Goal: Information Seeking & Learning: Understand process/instructions

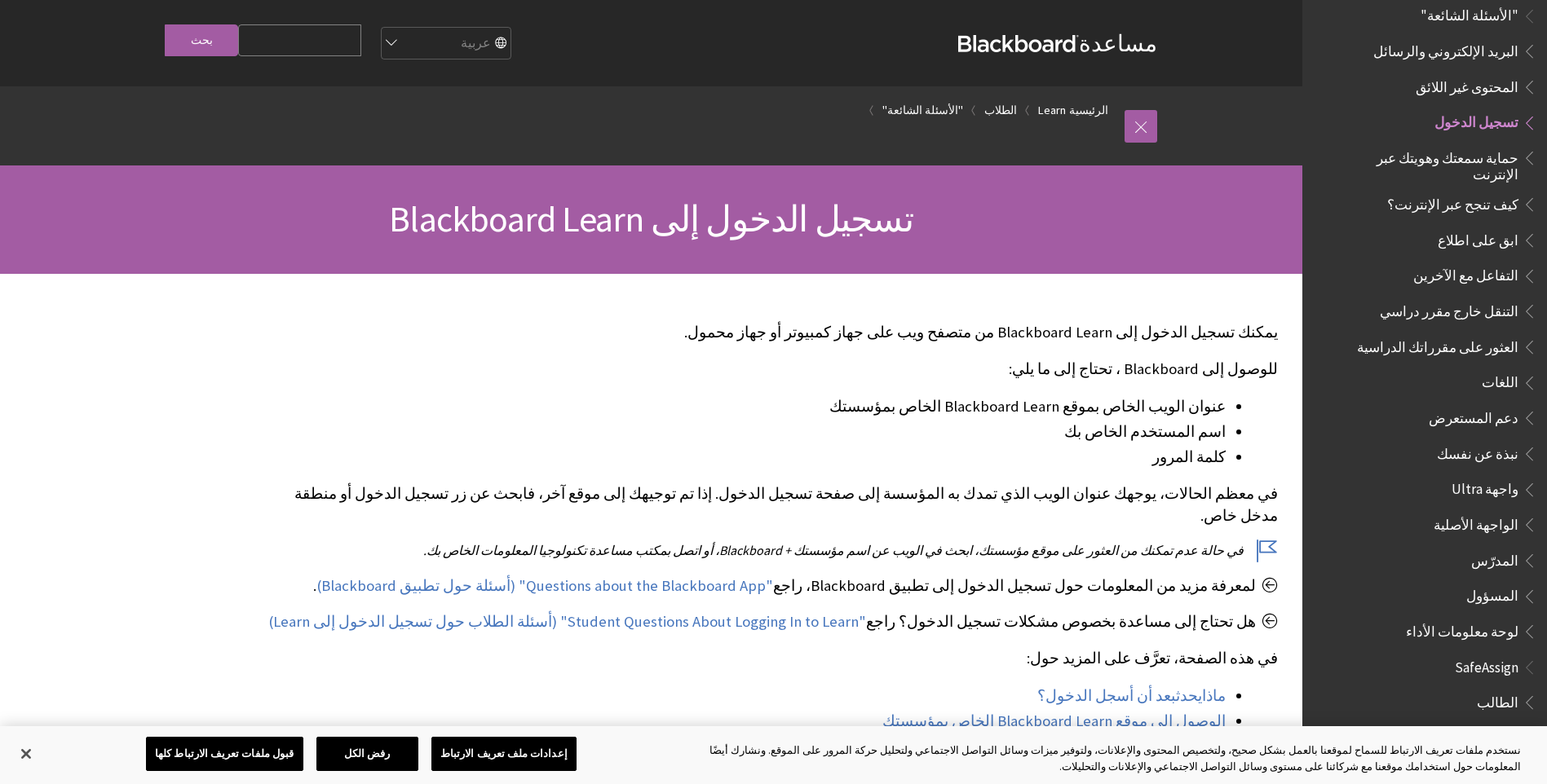
click at [1491, 112] on span "تسجيل الدخول" at bounding box center [1475, 120] width 84 height 22
click at [434, 648] on p "في هذه الصفحة، تعرَّف على المزيد حول:" at bounding box center [772, 659] width 1012 height 21
click at [274, 750] on button "قبول ملفات تعريف الارتباط كلها" at bounding box center [224, 754] width 157 height 34
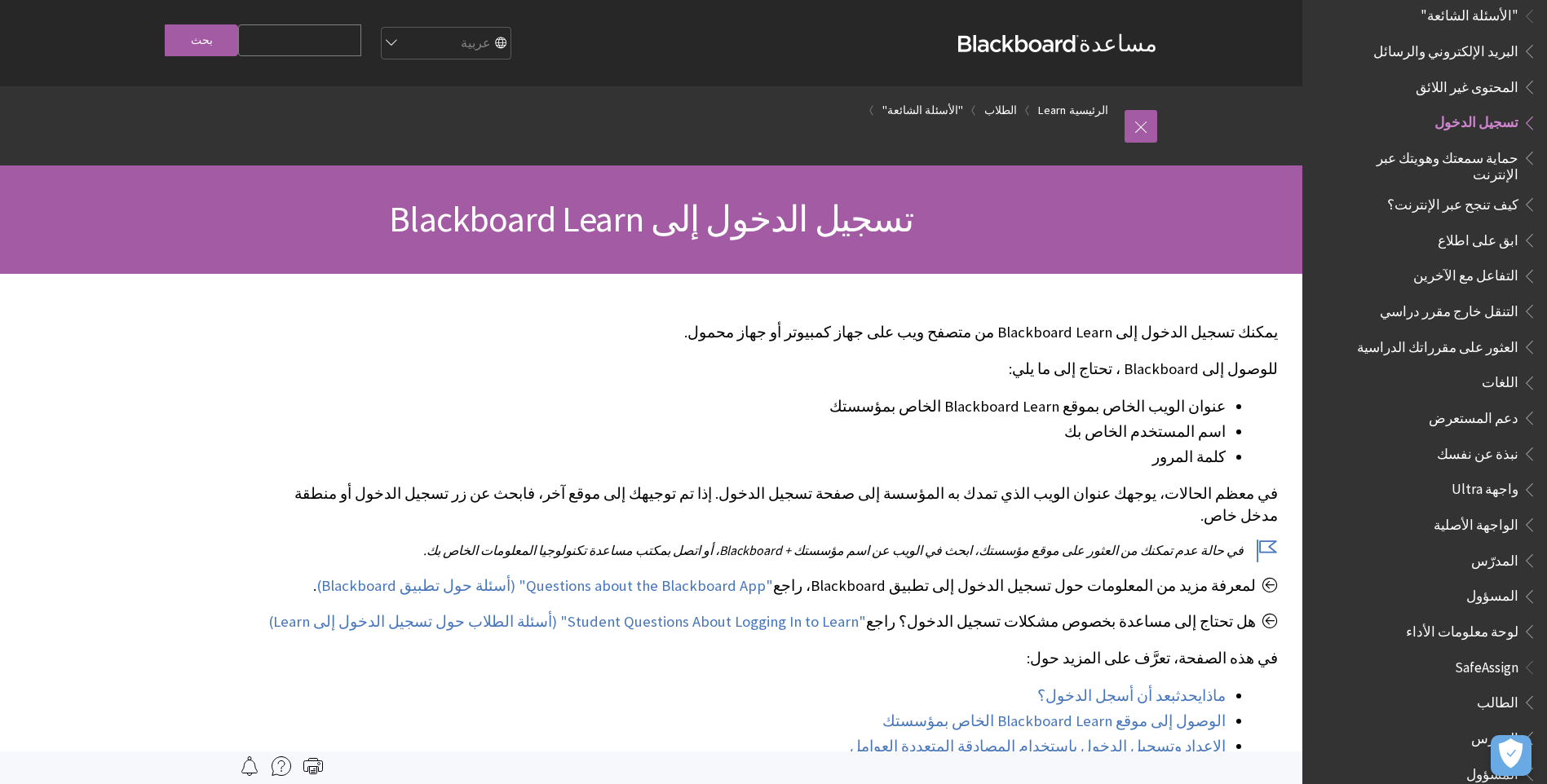
click at [1510, 109] on span "تسجيل الدخول" at bounding box center [1475, 120] width 84 height 22
click at [1517, 109] on span "تسجيل الدخول" at bounding box center [1475, 120] width 84 height 22
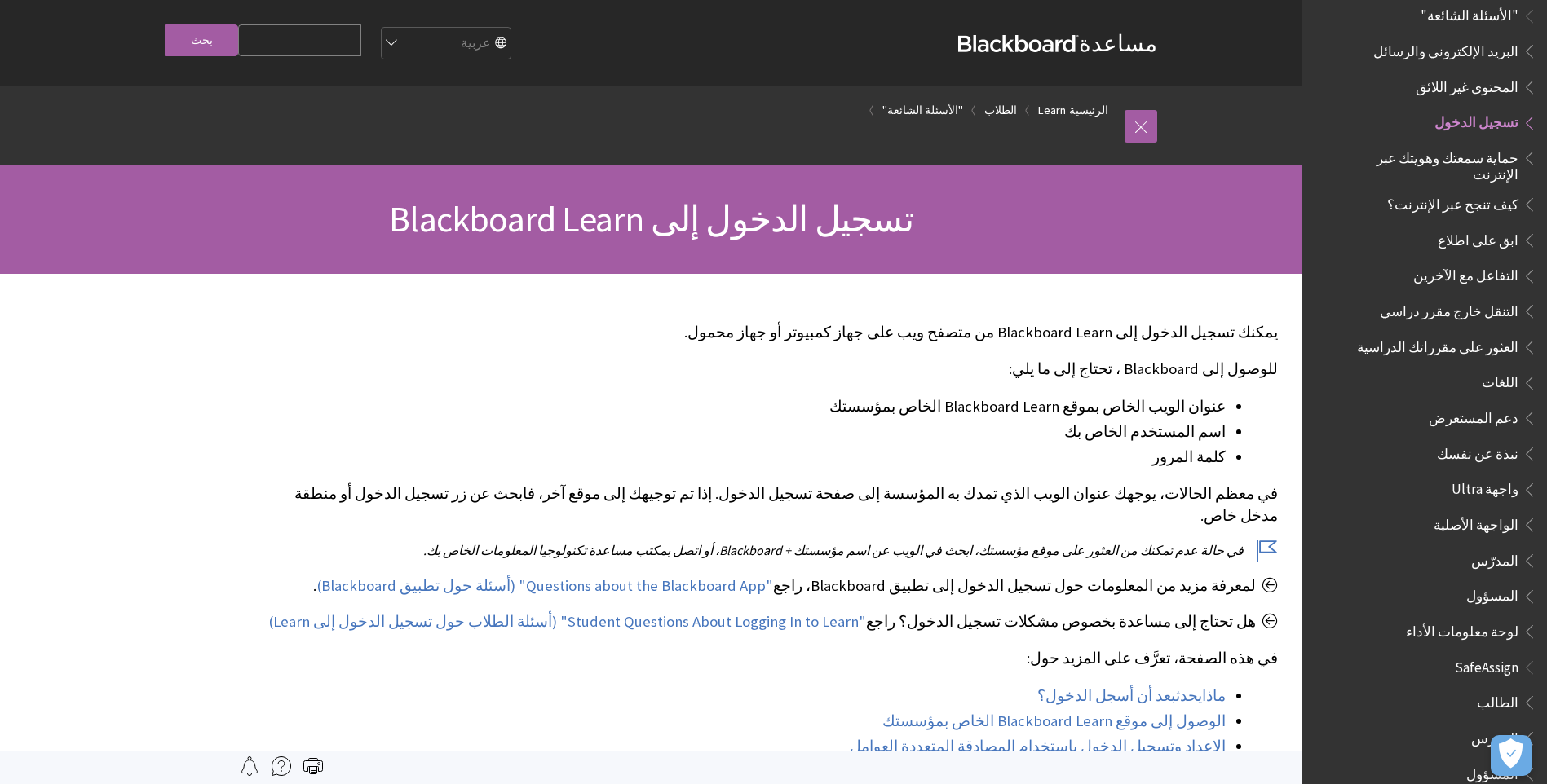
click at [1526, 109] on span "Book outline for Blackboard Learn Help" at bounding box center [1527, 120] width 17 height 21
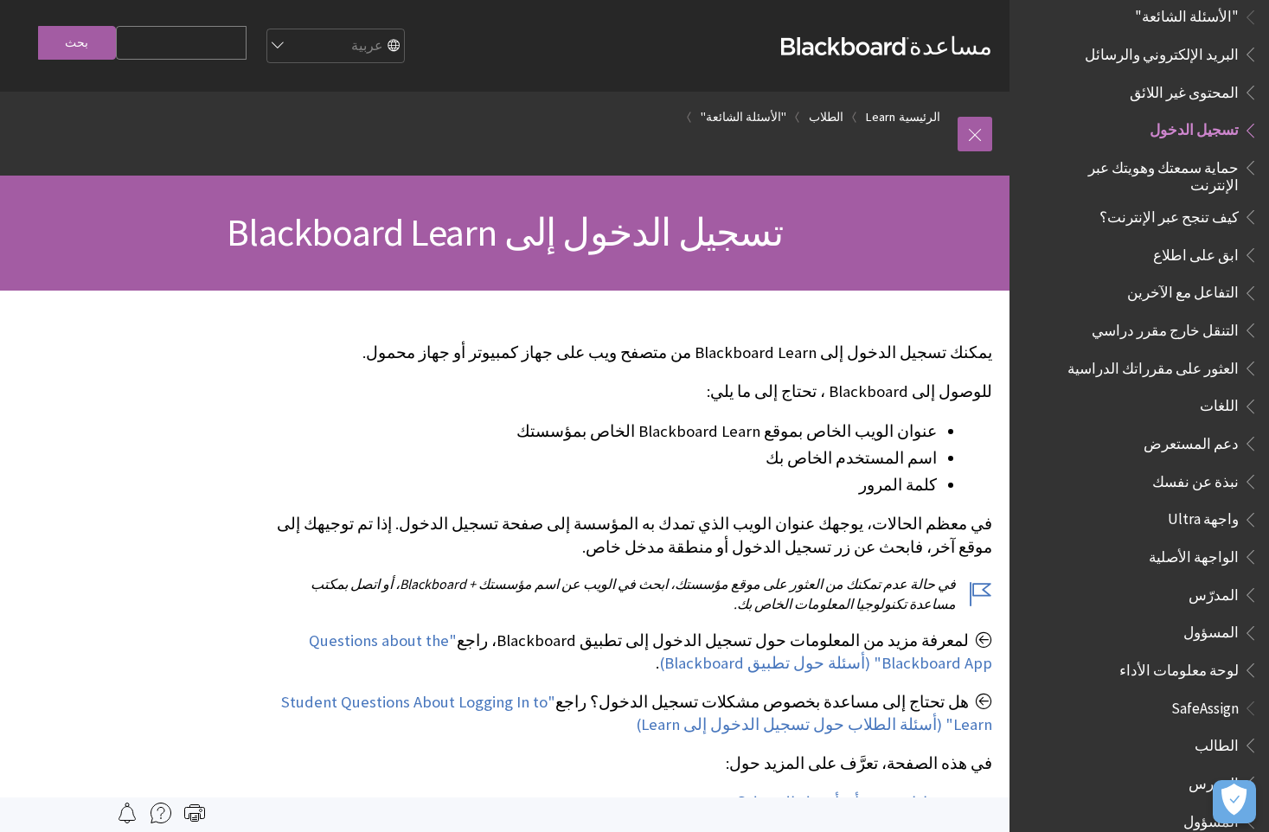
click at [1139, 129] on span "تسجيل الدخول" at bounding box center [1152, 130] width 213 height 29
click at [1137, 127] on span "تسجيل الدخول" at bounding box center [1152, 130] width 213 height 29
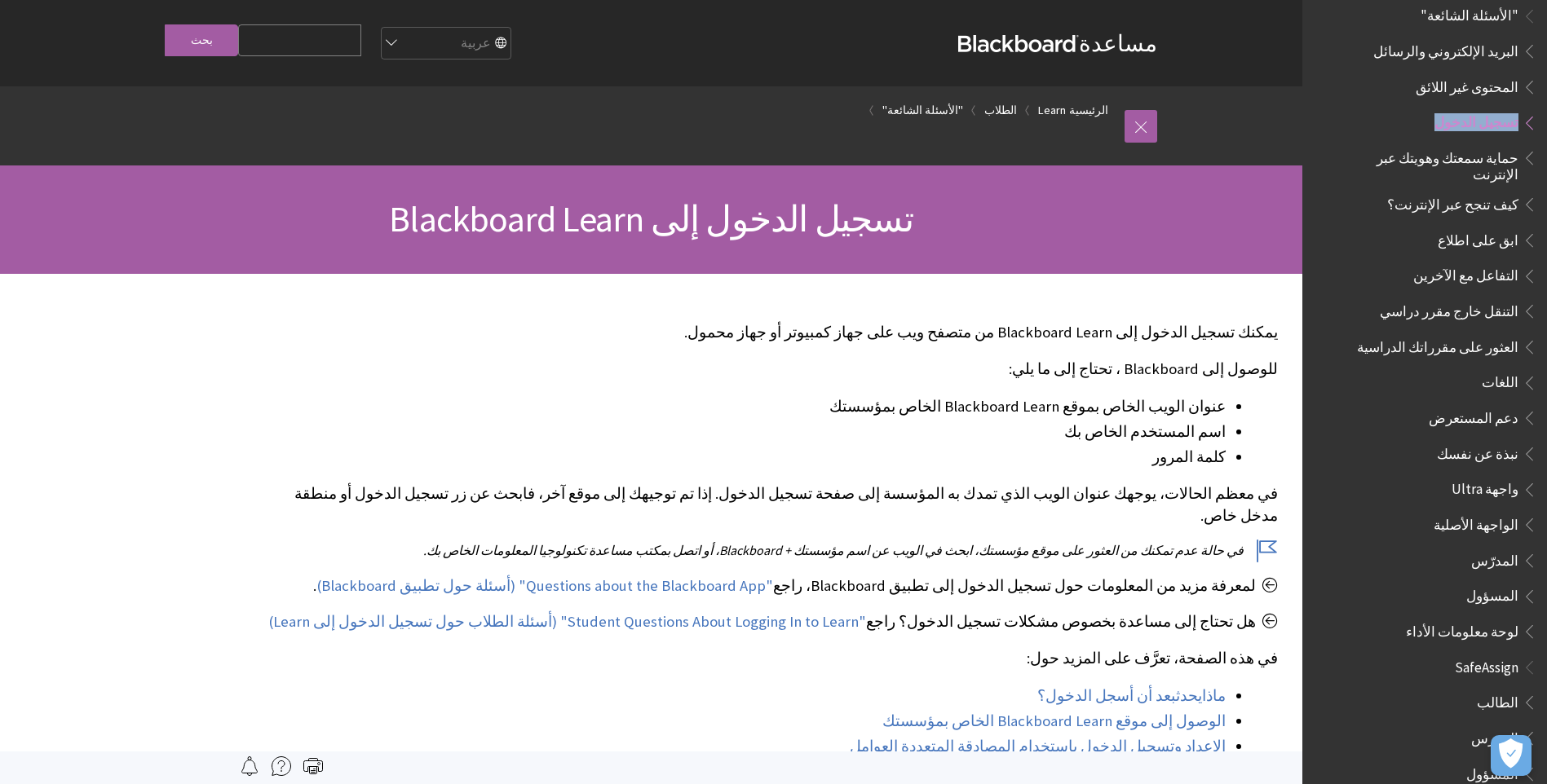
click at [1362, 123] on span "تسجيل الدخول" at bounding box center [1437, 122] width 201 height 27
click at [1526, 110] on span "Book outline for Blackboard Learn Help" at bounding box center [1527, 120] width 17 height 21
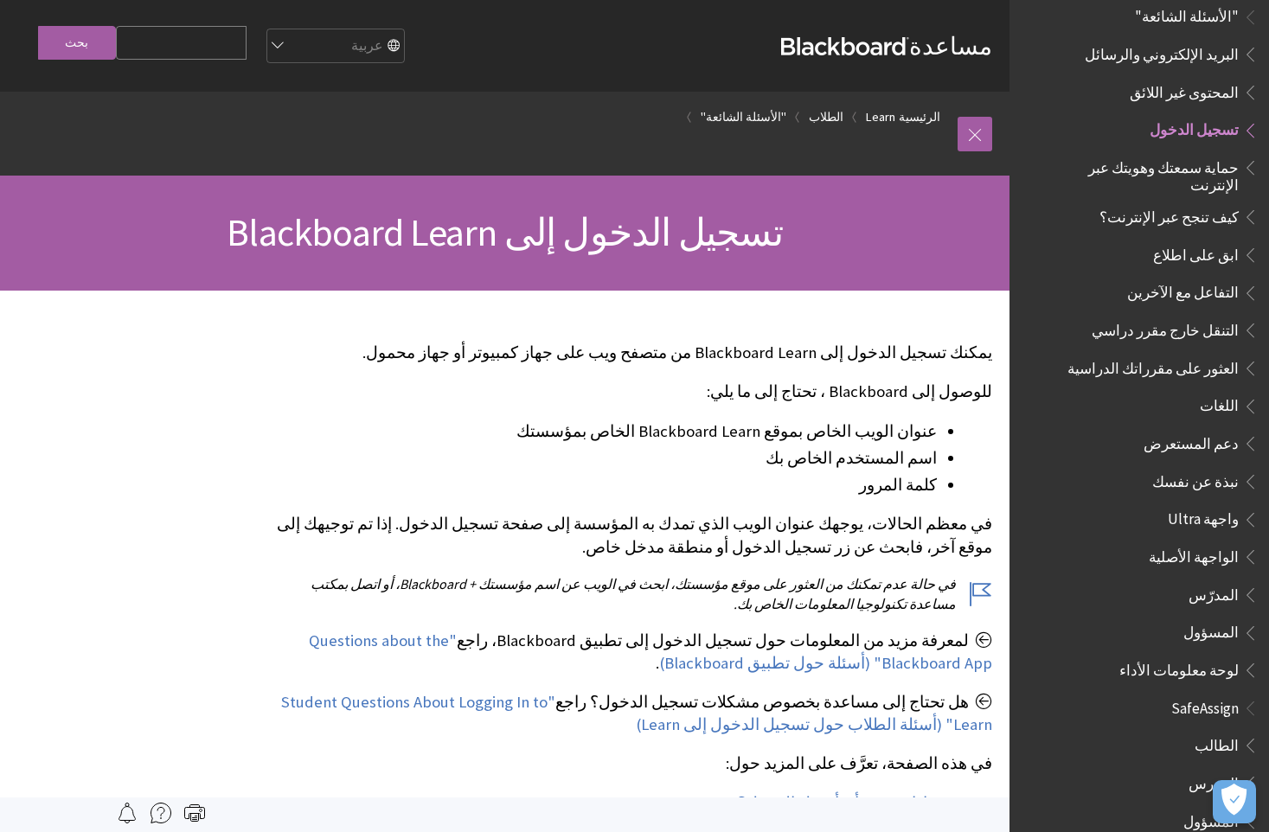
click at [1098, 122] on span "تسجيل الدخول" at bounding box center [1152, 130] width 213 height 29
